Goal: Find specific page/section: Find specific page/section

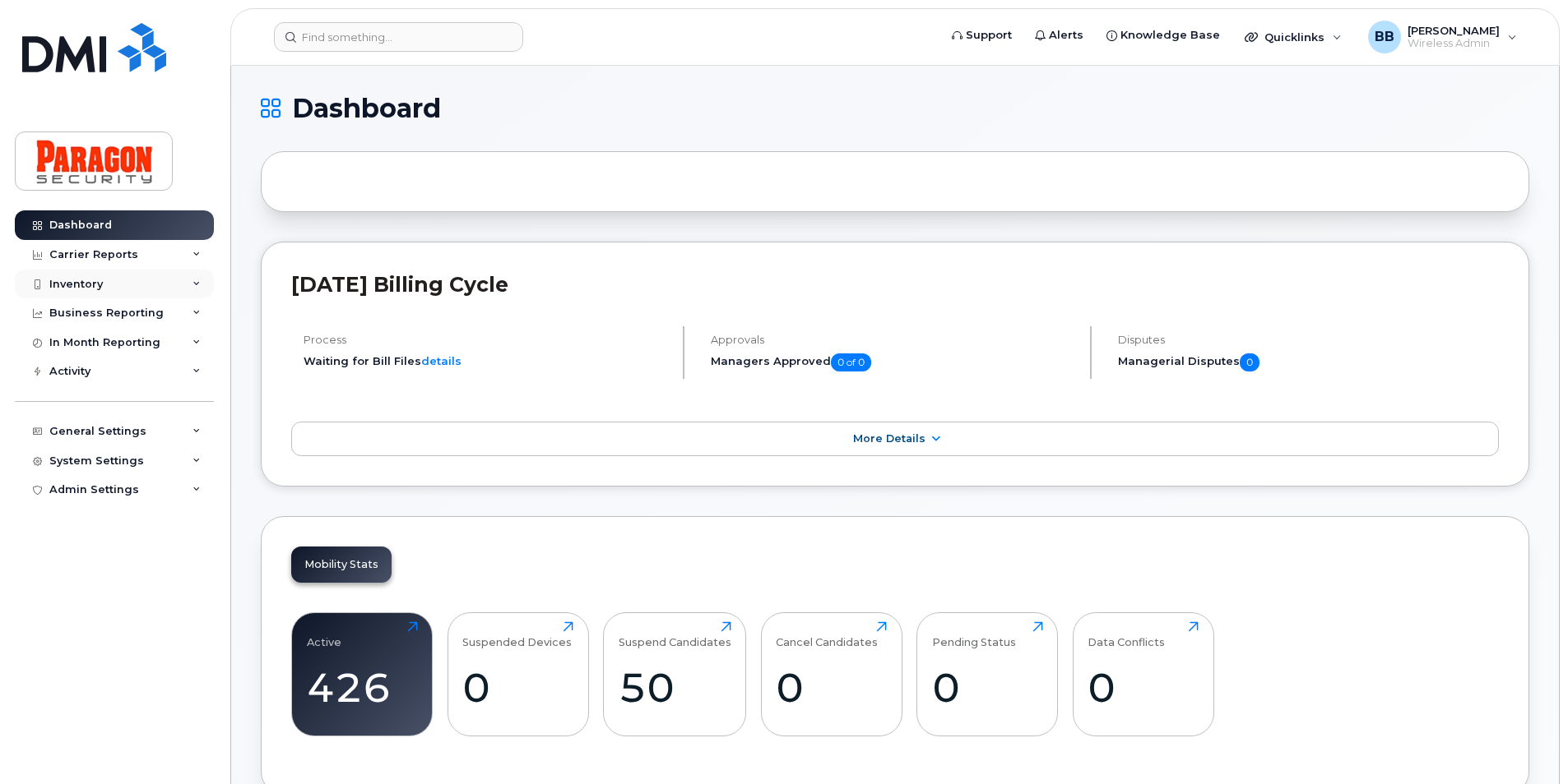
click at [70, 291] on div "Inventory" at bounding box center [114, 285] width 199 height 30
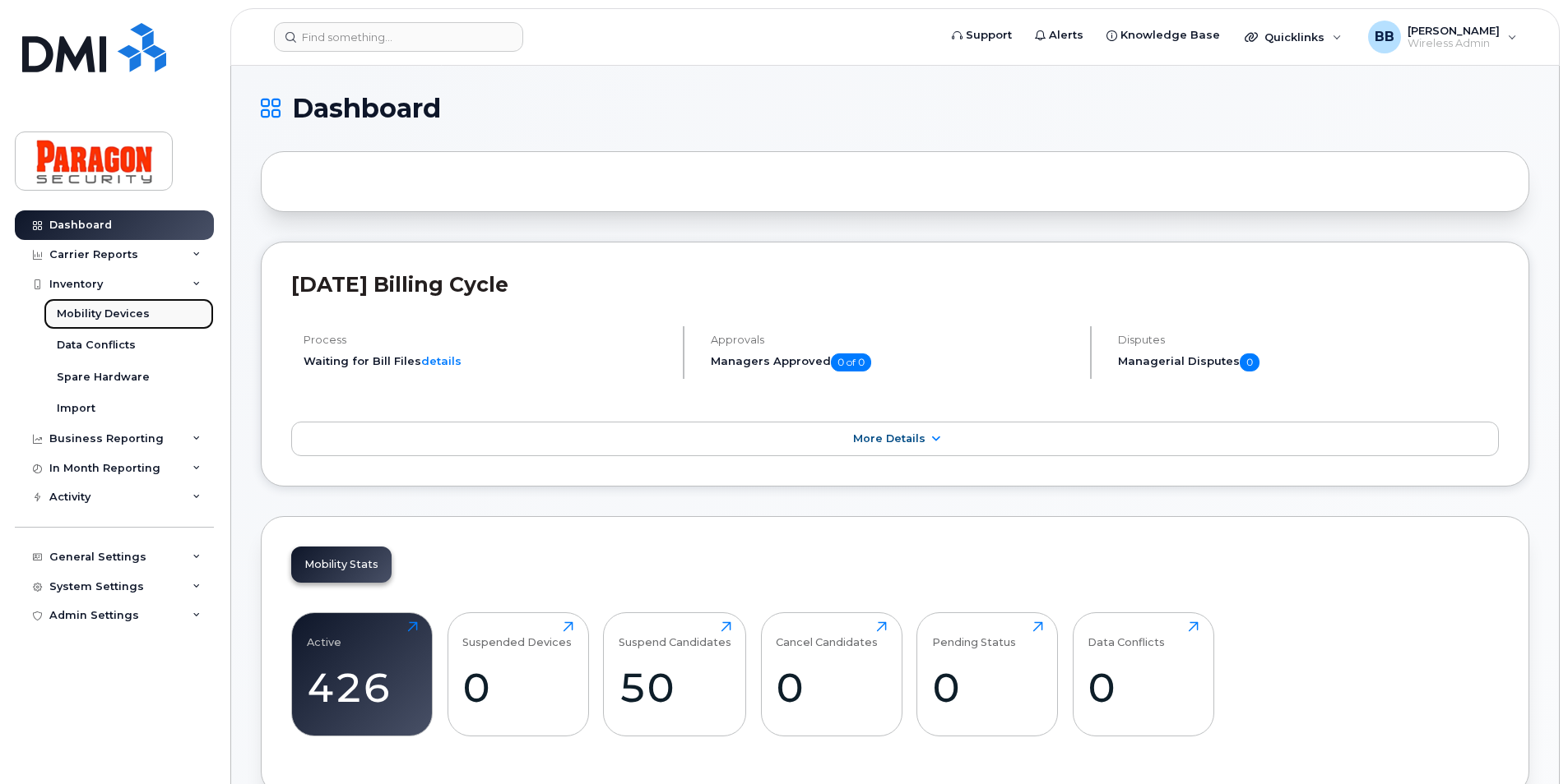
click at [79, 311] on div "Mobility Devices" at bounding box center [103, 313] width 93 height 15
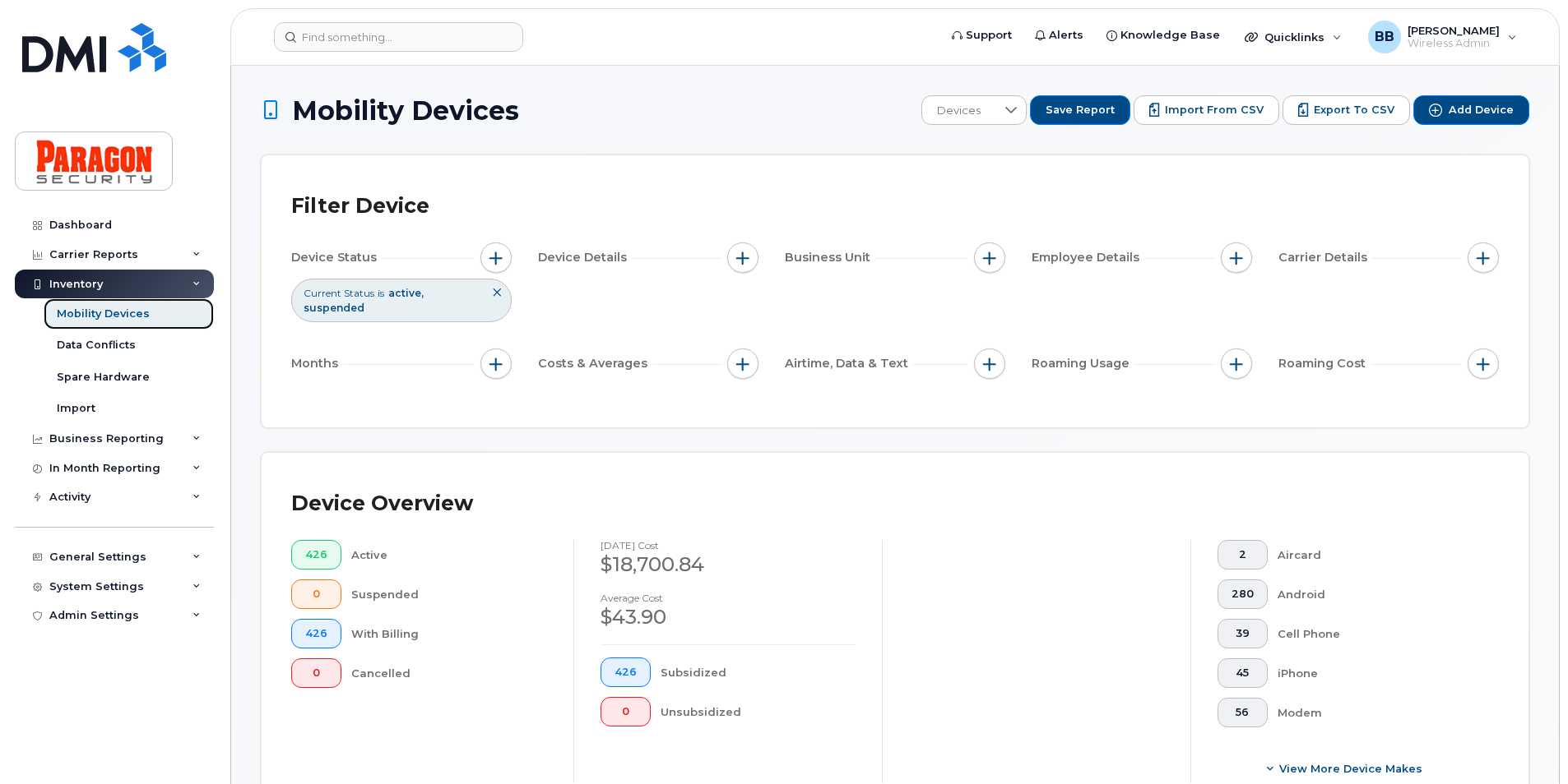
click at [77, 317] on div "Mobility Devices" at bounding box center [103, 313] width 93 height 15
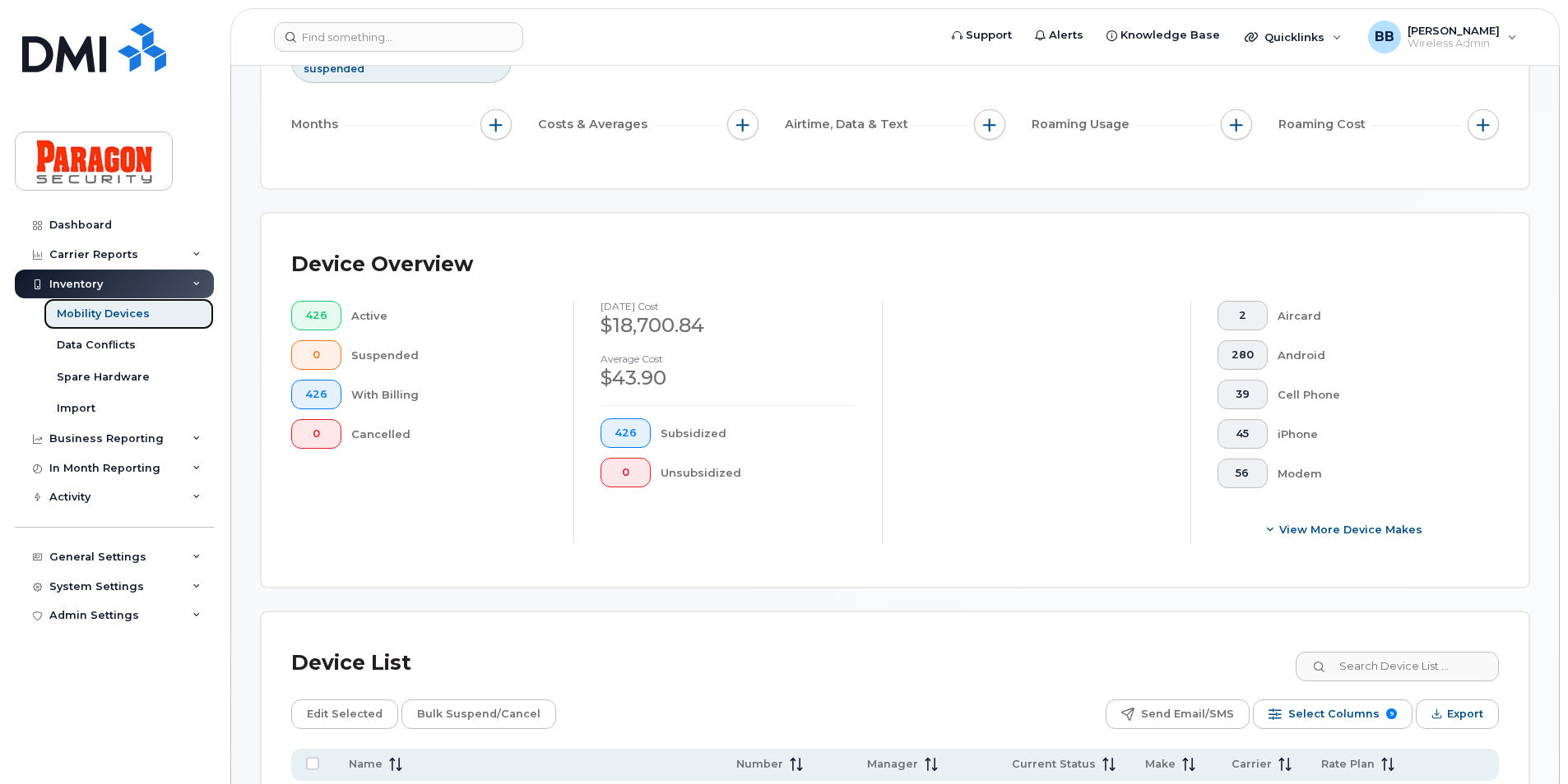
scroll to position [329, 0]
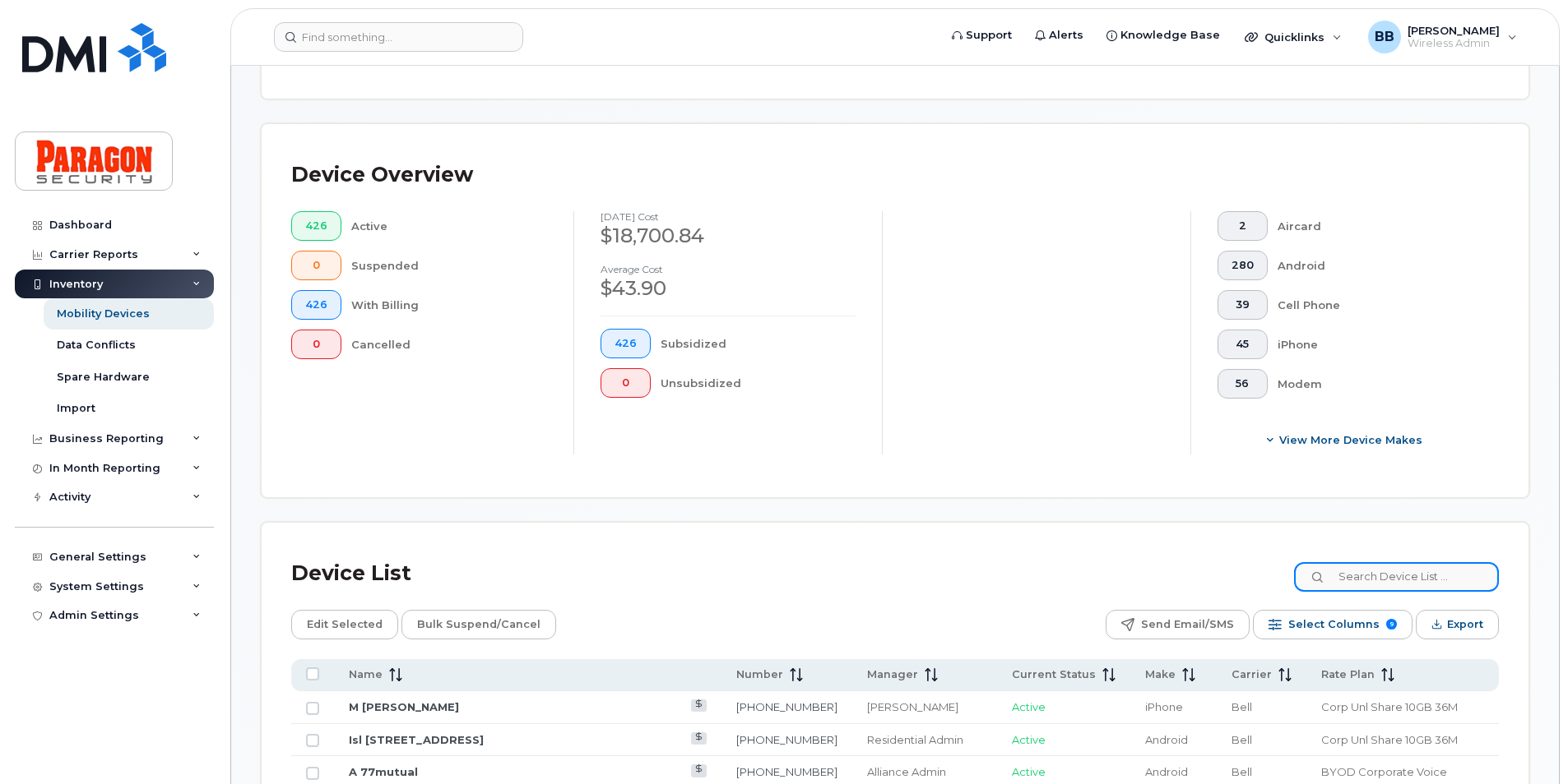
click at [1390, 588] on input at bounding box center [1396, 577] width 205 height 30
type input "1097"
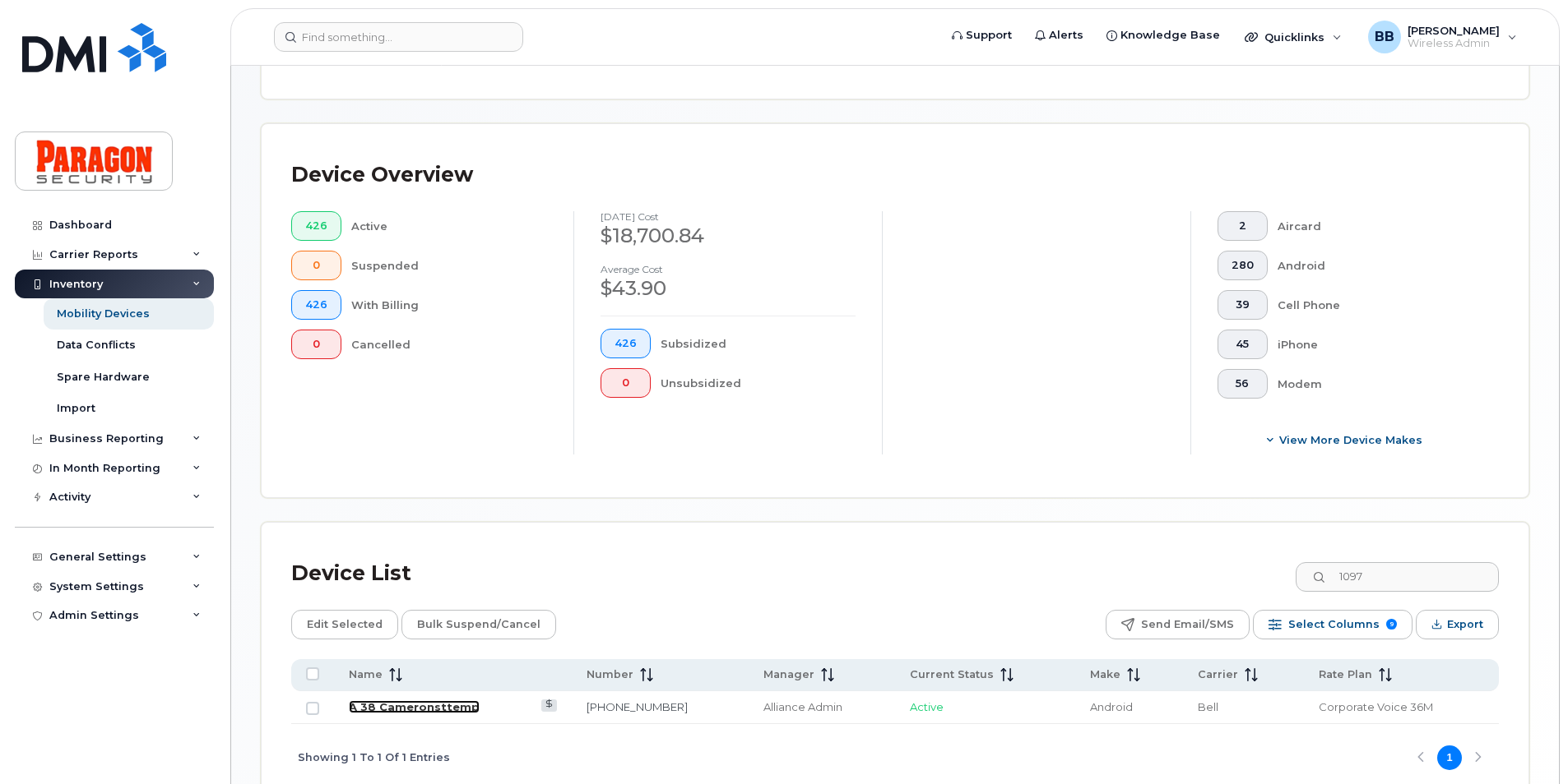
click at [417, 713] on link "A 38 Cameronsttemp" at bounding box center [414, 707] width 131 height 13
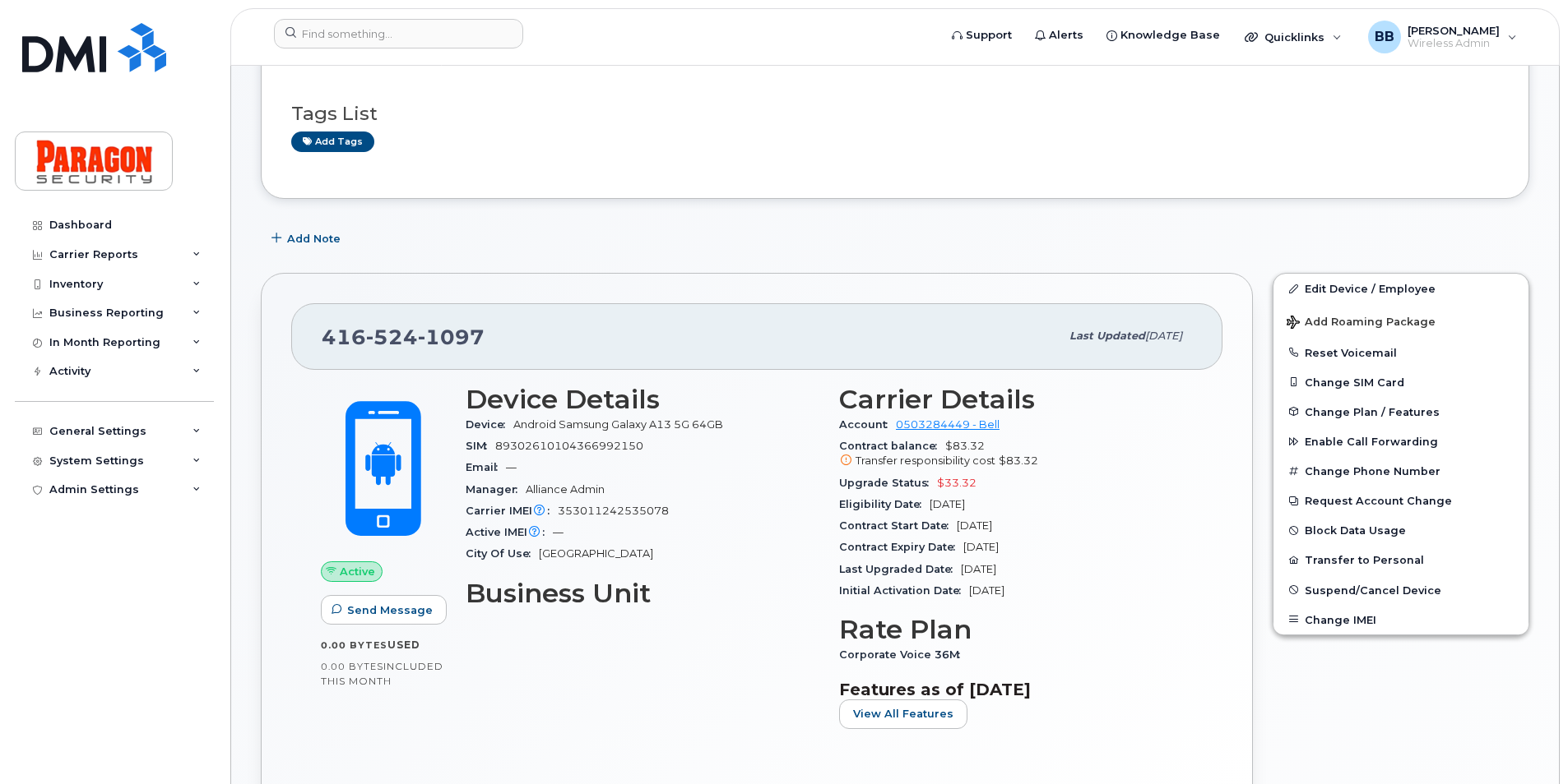
scroll to position [164, 0]
